Goal: Book appointment/travel/reservation

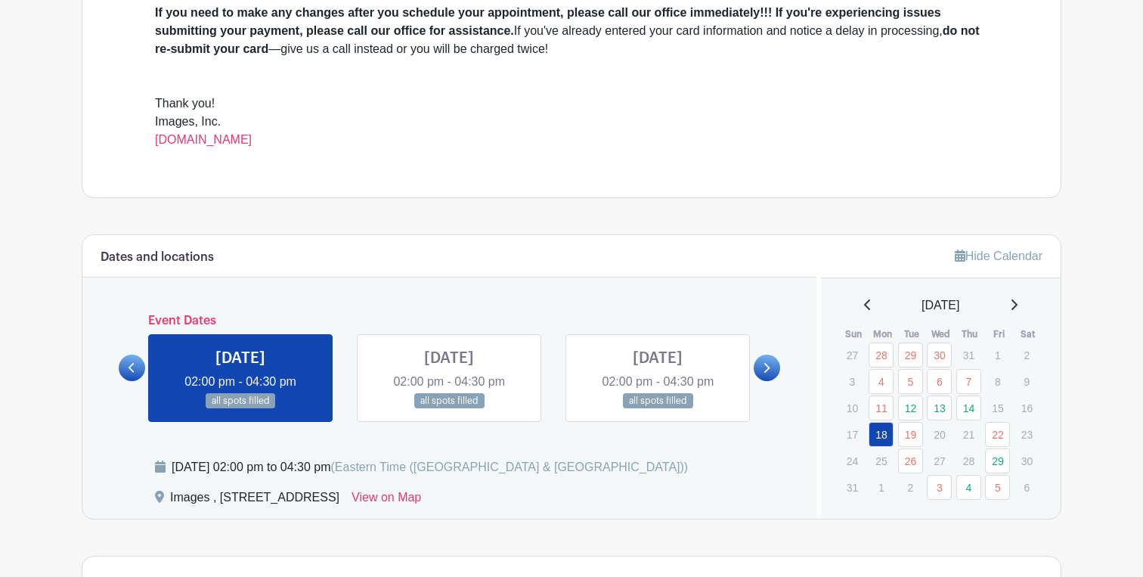
scroll to position [560, 0]
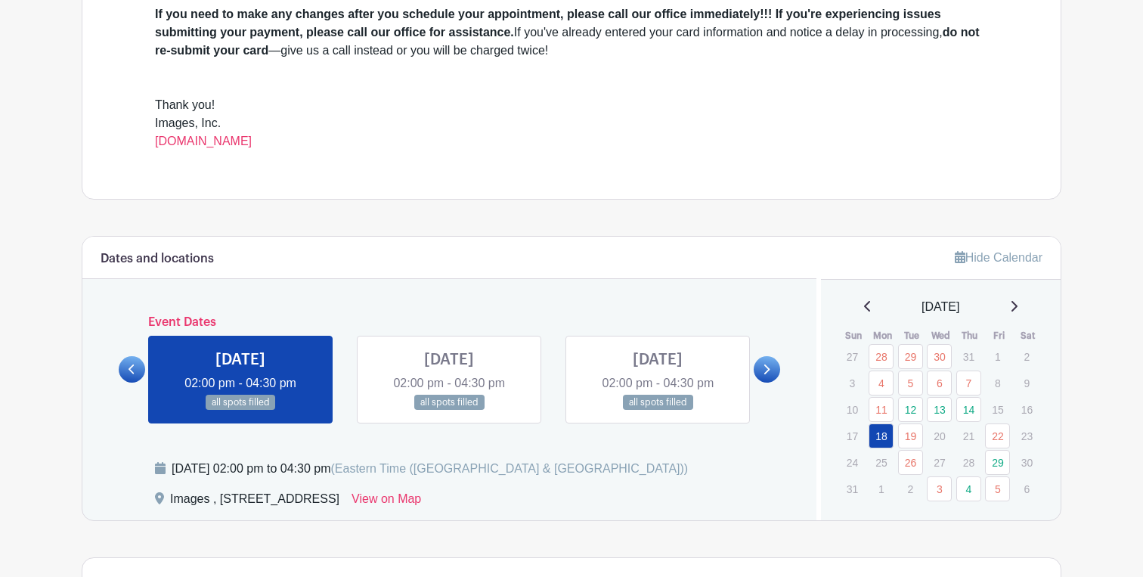
click at [750, 369] on div "[DATE] 02:00 pm - 04:30 pm all spots filled" at bounding box center [657, 380] width 209 height 88
click at [768, 368] on icon at bounding box center [766, 369] width 7 height 11
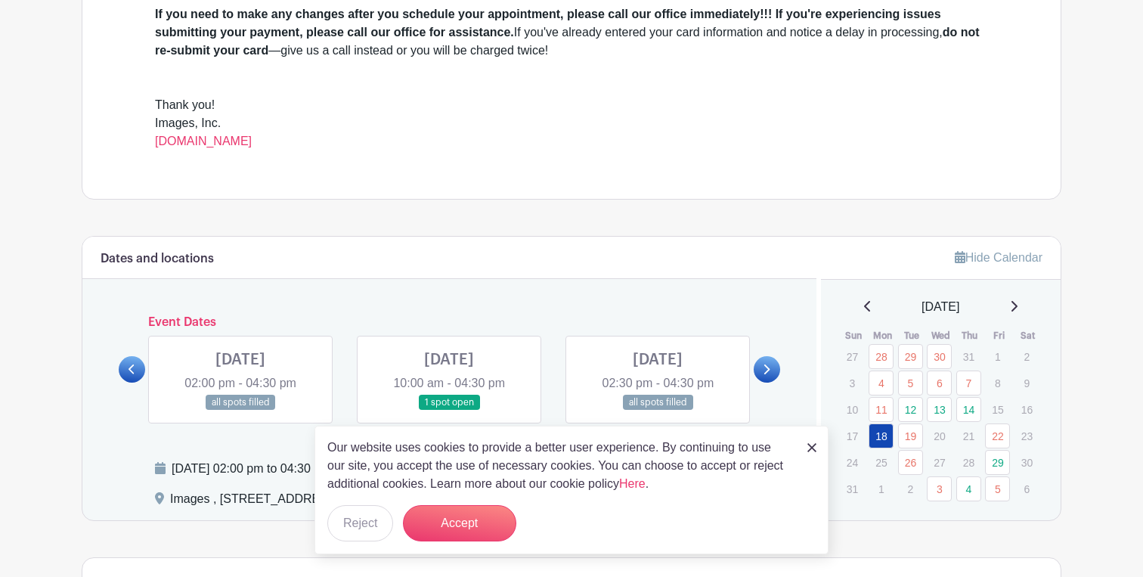
click at [768, 367] on icon at bounding box center [766, 369] width 7 height 11
click at [812, 444] on img at bounding box center [811, 447] width 9 height 9
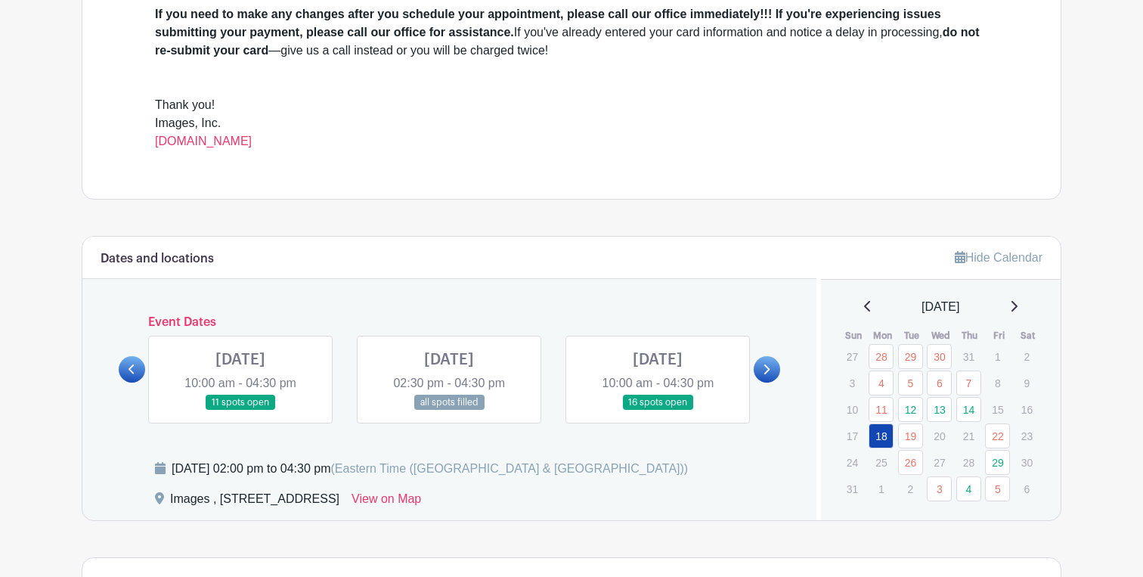
click at [132, 377] on link at bounding box center [132, 369] width 26 height 26
click at [449, 410] on link at bounding box center [449, 410] width 0 height 0
click at [761, 367] on link at bounding box center [767, 369] width 26 height 26
click at [761, 368] on link at bounding box center [767, 369] width 26 height 26
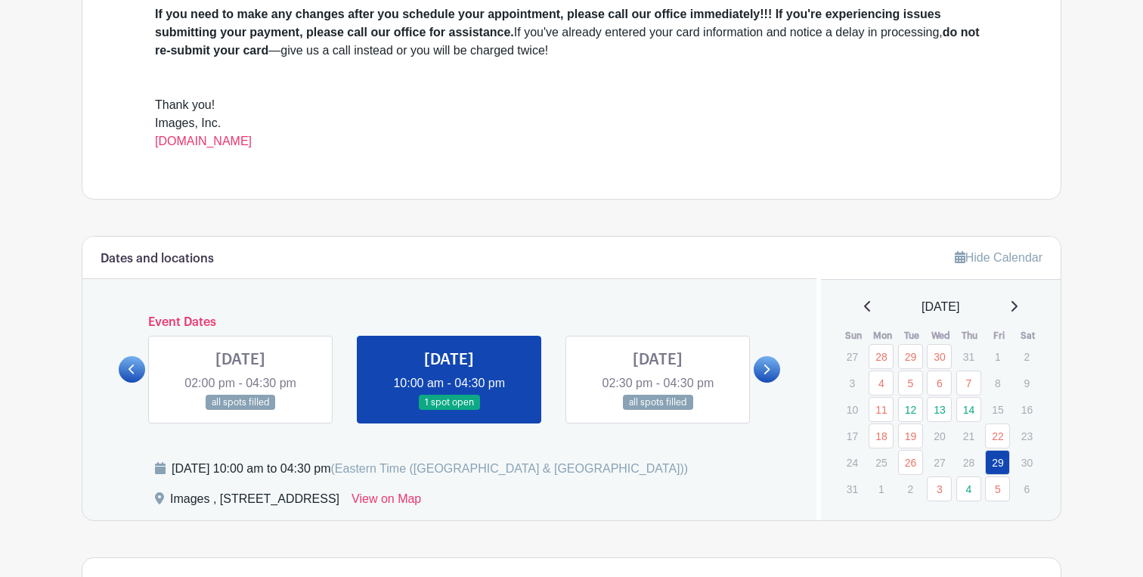
click at [762, 368] on link at bounding box center [767, 369] width 26 height 26
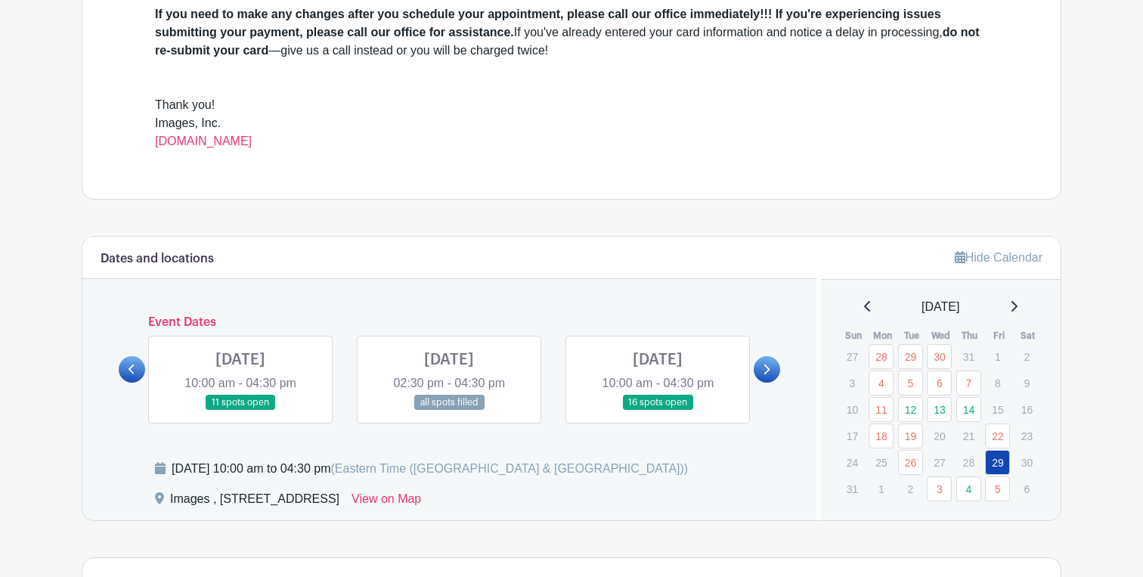
click at [762, 368] on link at bounding box center [767, 369] width 26 height 26
click at [143, 367] on link at bounding box center [132, 369] width 26 height 26
click at [122, 367] on link at bounding box center [132, 369] width 26 height 26
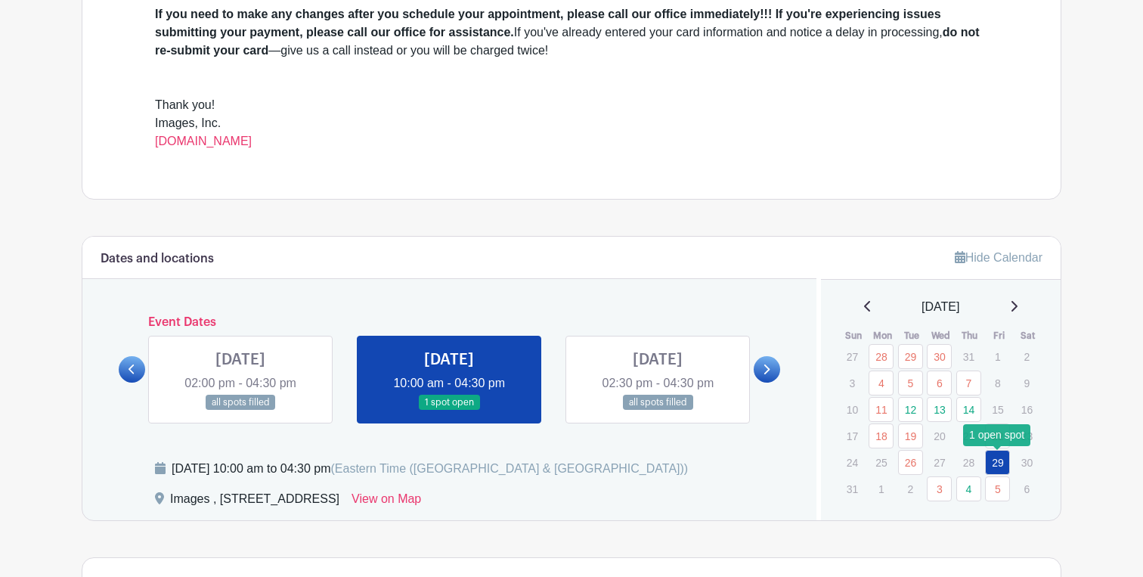
click at [992, 466] on link "29" at bounding box center [997, 462] width 25 height 25
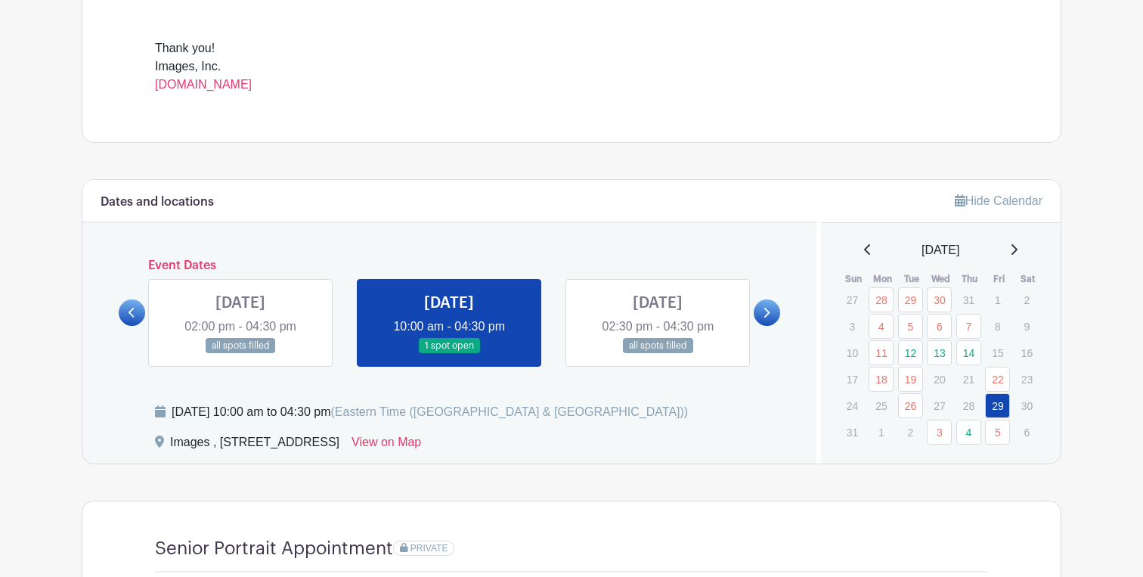
scroll to position [601, 0]
